Goal: Navigation & Orientation: Understand site structure

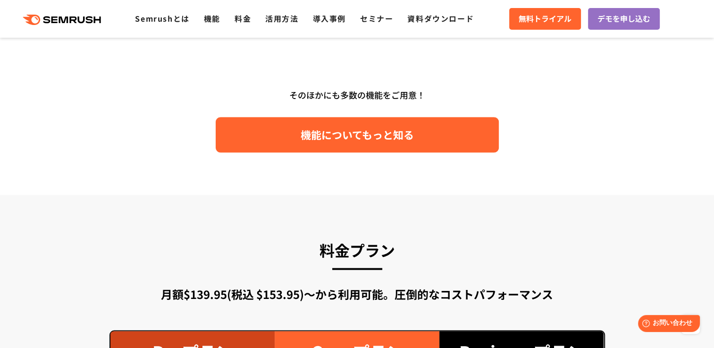
scroll to position [1463, 0]
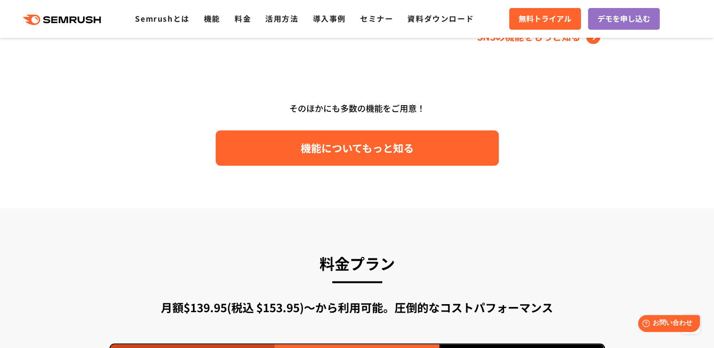
click at [389, 137] on link "機能についてもっと知る" at bounding box center [357, 147] width 283 height 35
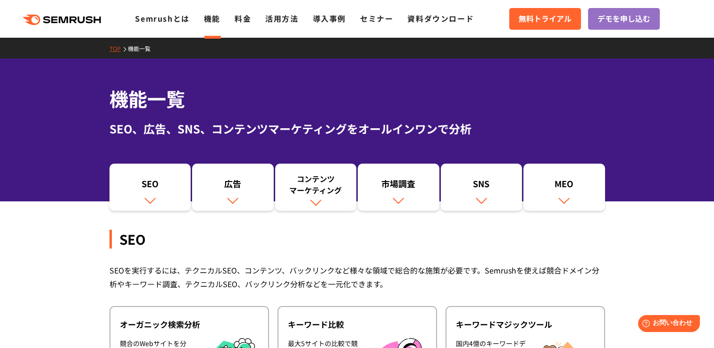
click at [67, 18] on polygon at bounding box center [64, 20] width 9 height 7
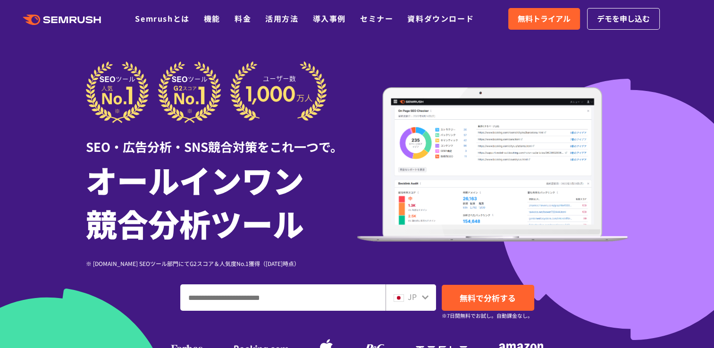
click at [410, 67] on div "SEO・広告分析・SNS競合対策をこれ一つで。 オールインワン 競合分析ツール ※ G2.com SEOツール部門にてG2スコア＆人気度No.1獲得（2023…" at bounding box center [357, 164] width 543 height 207
